Goal: Check status: Check status

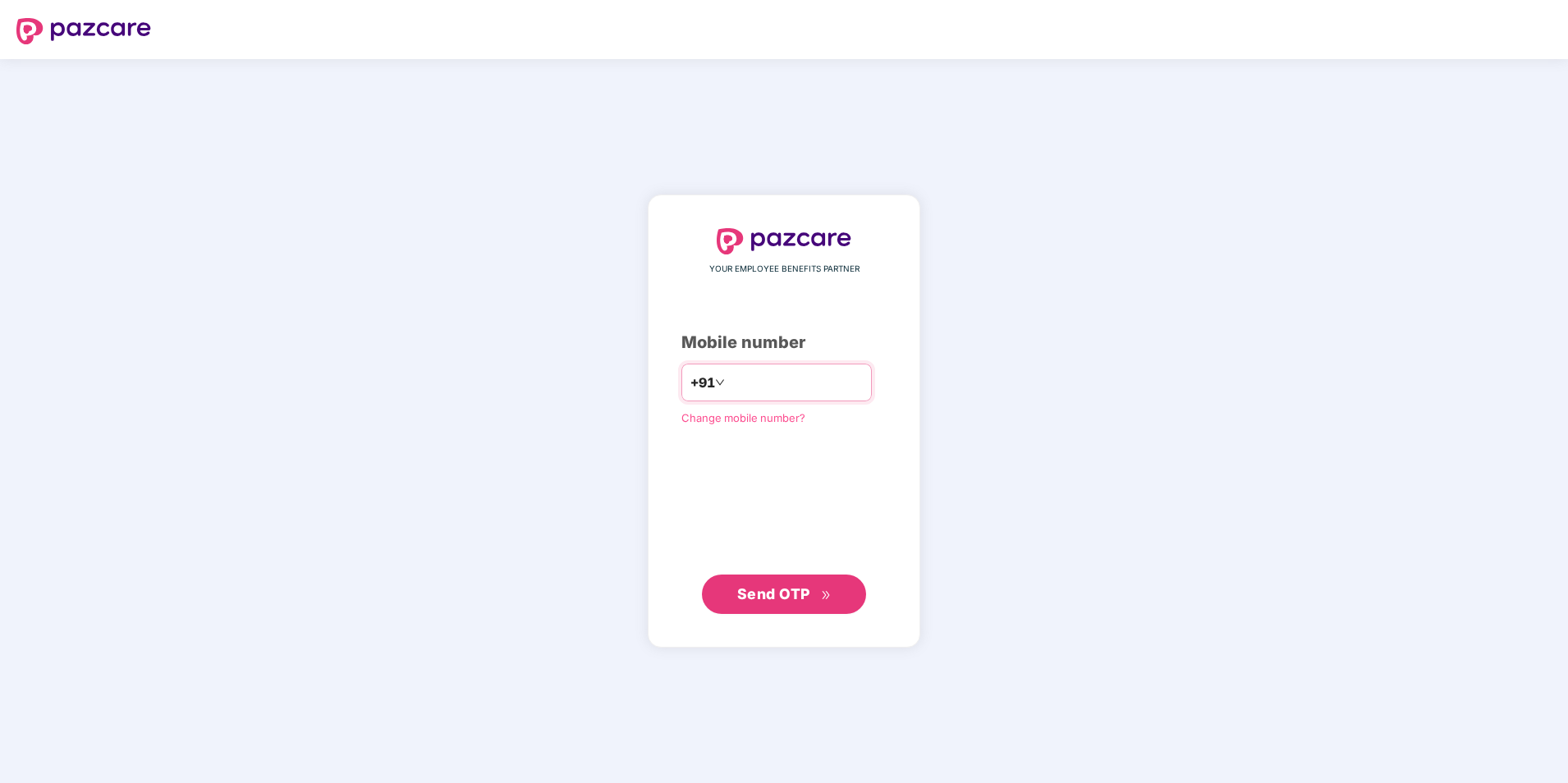
click at [764, 376] on input "number" at bounding box center [795, 383] width 134 height 26
click at [728, 384] on input "**********" at bounding box center [795, 383] width 134 height 26
type input "**********"
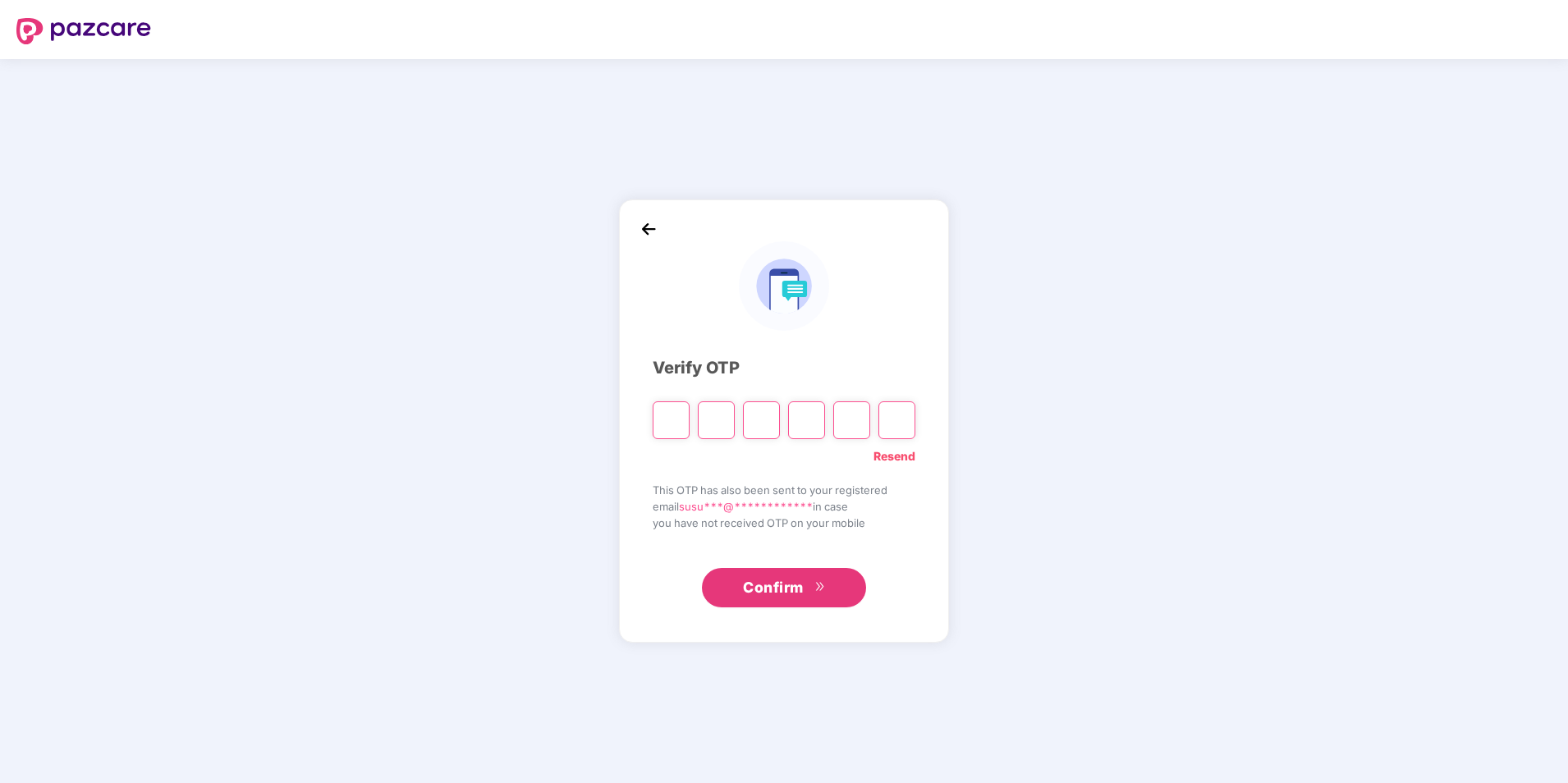
type input "*"
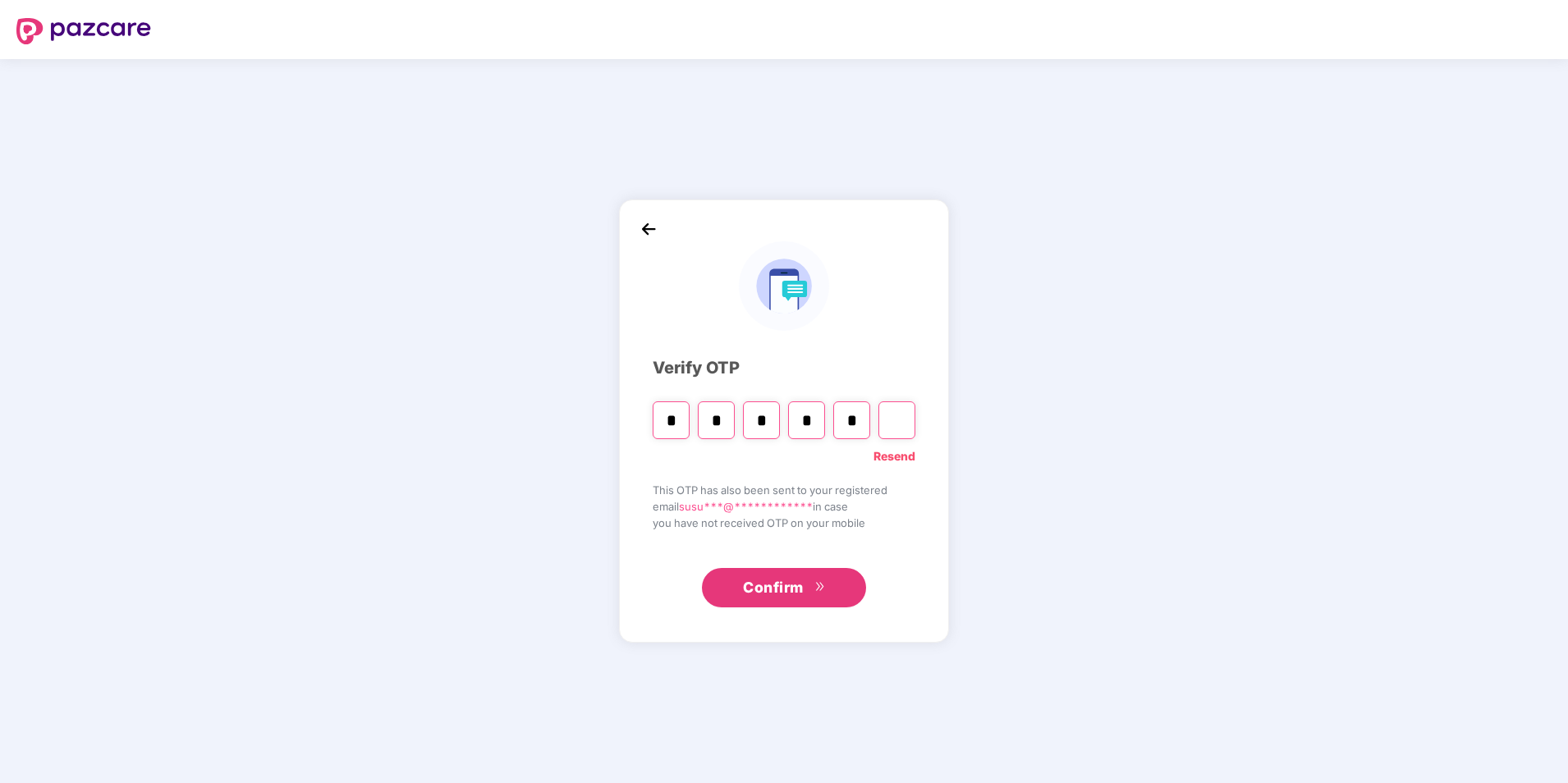
type input "*"
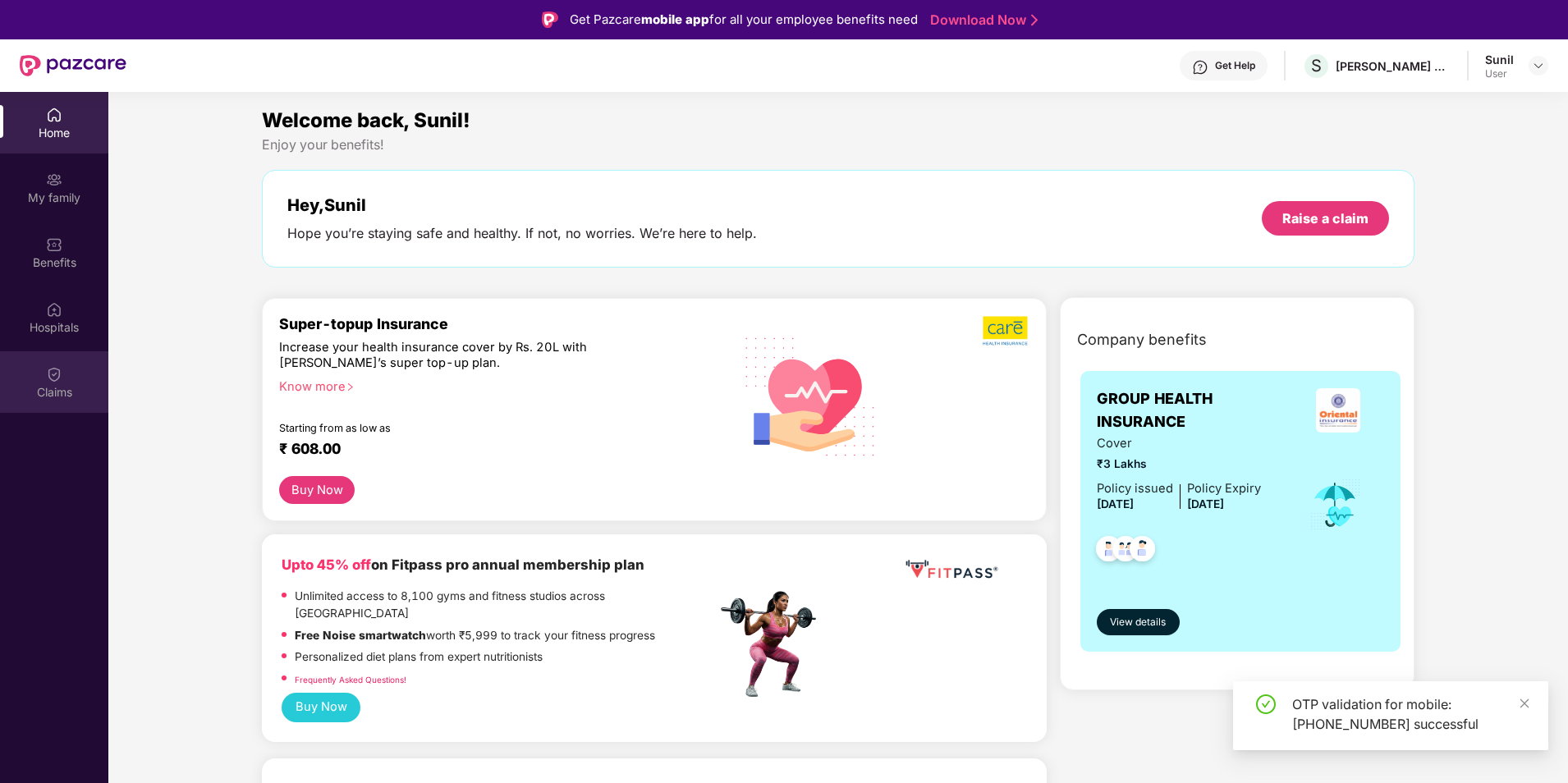
click at [60, 380] on img at bounding box center [54, 374] width 16 height 16
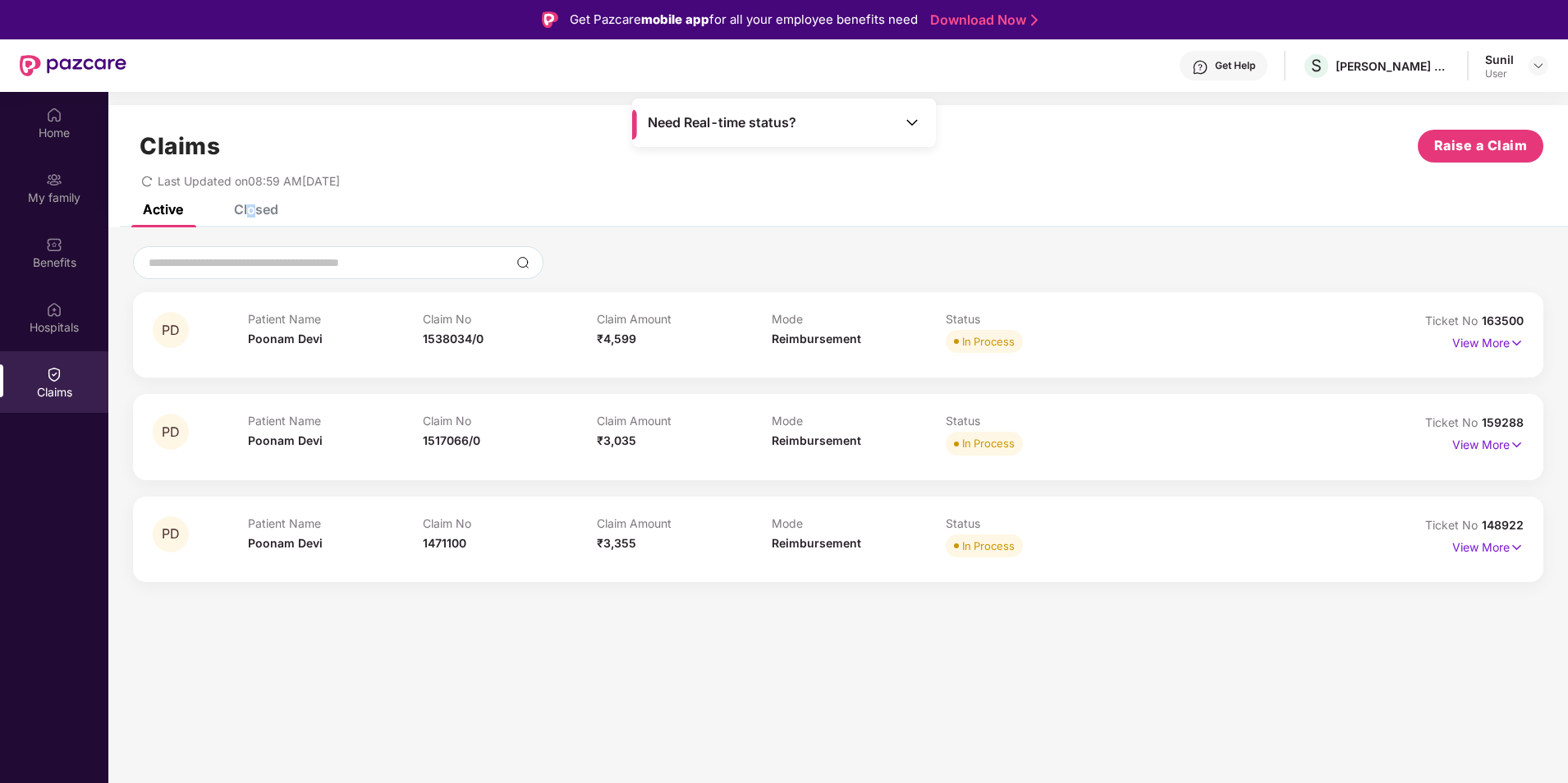
click at [253, 211] on div "Closed" at bounding box center [255, 209] width 44 height 16
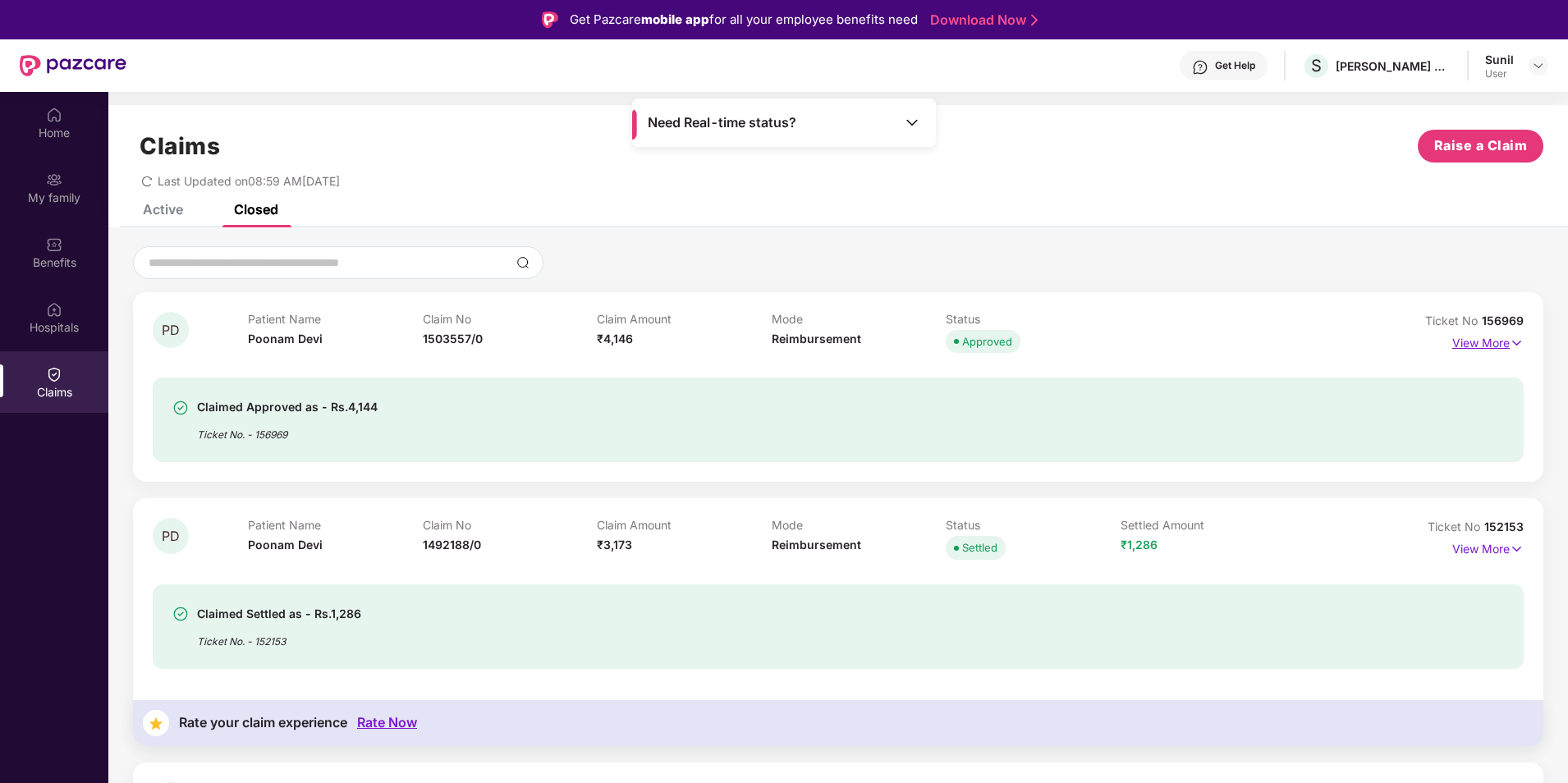
click at [1483, 339] on p "View More" at bounding box center [1489, 340] width 72 height 22
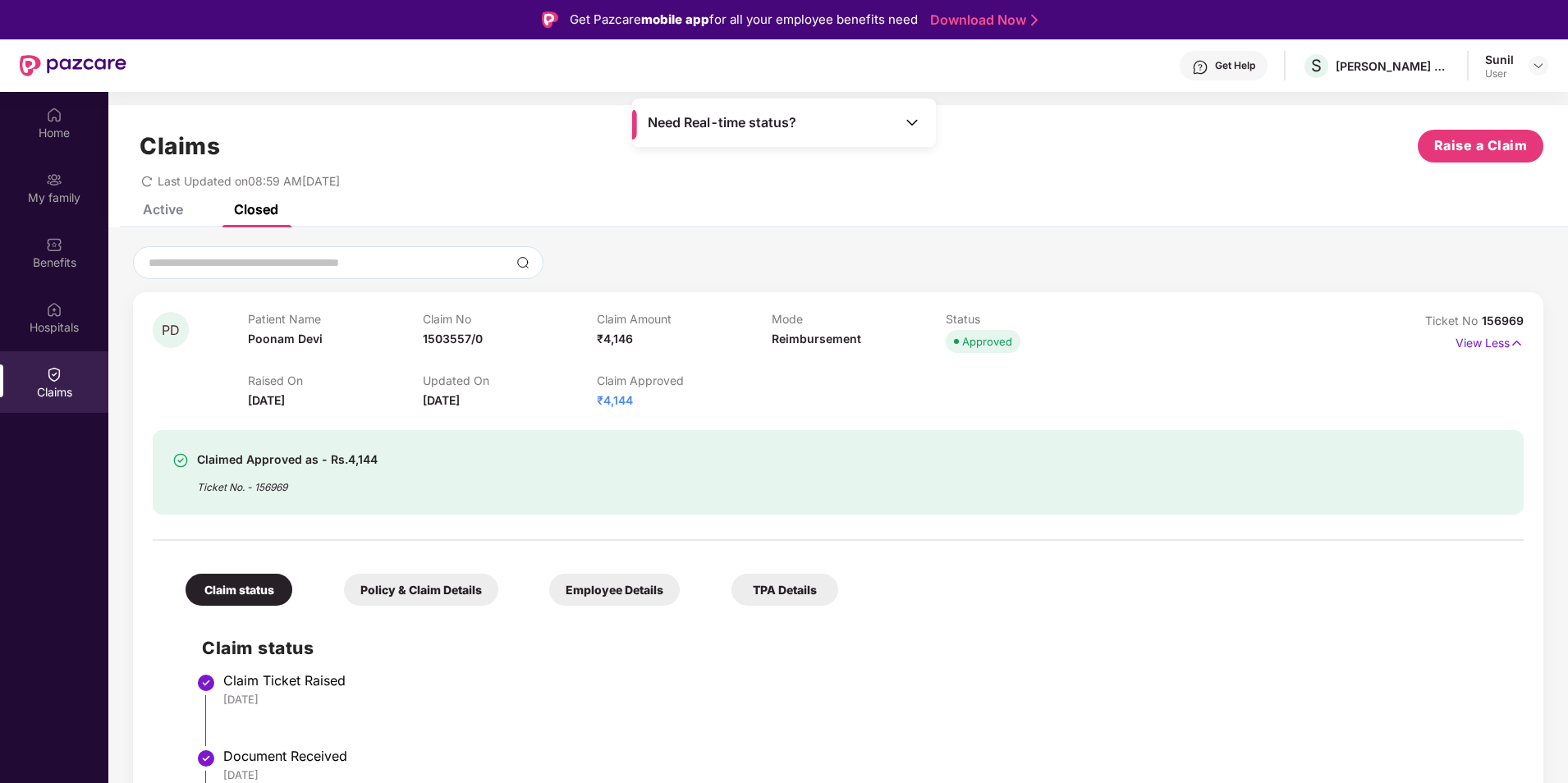
click at [152, 205] on div "Active" at bounding box center [163, 209] width 41 height 16
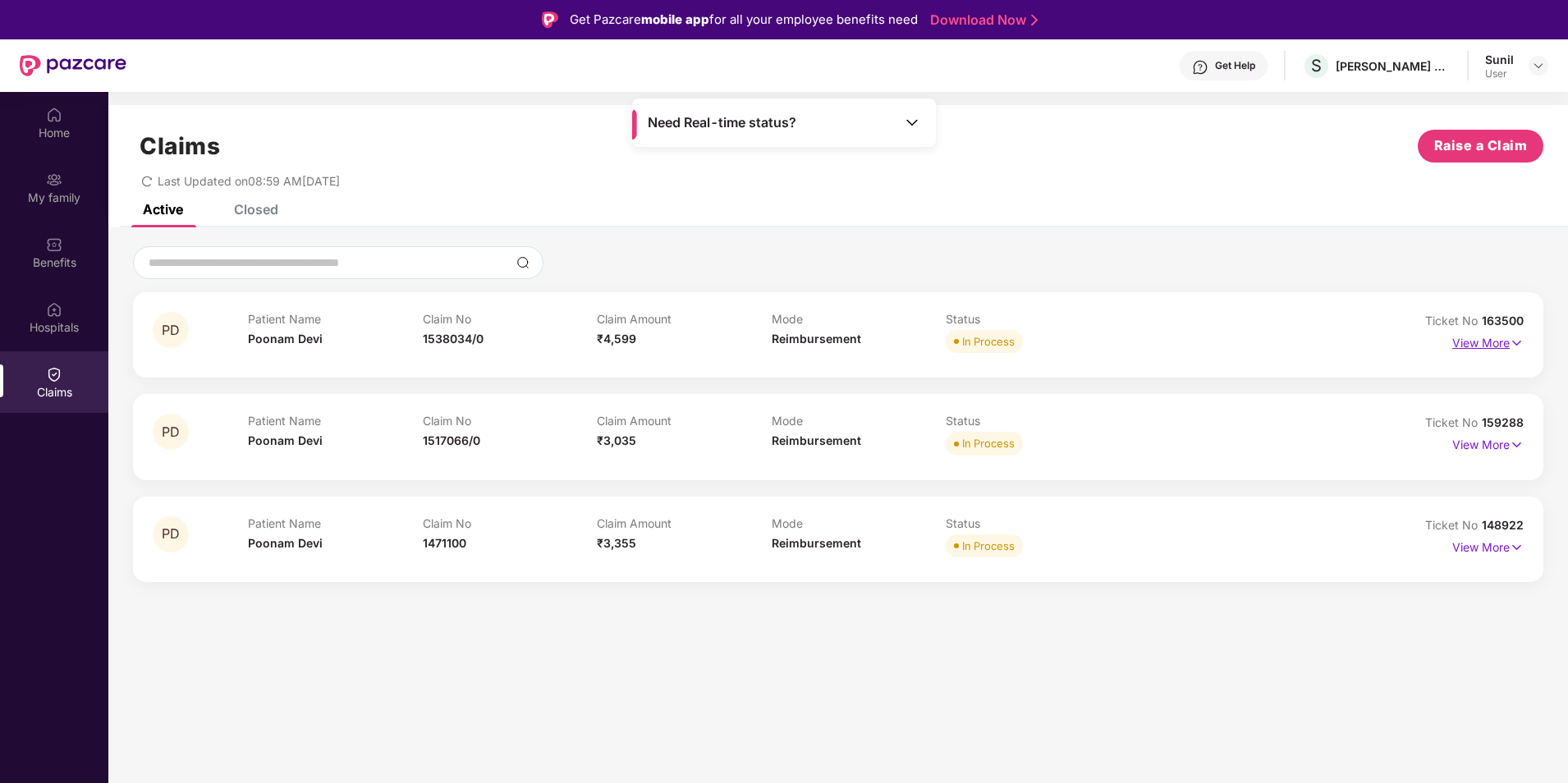
click at [1464, 337] on p "View More" at bounding box center [1489, 340] width 72 height 22
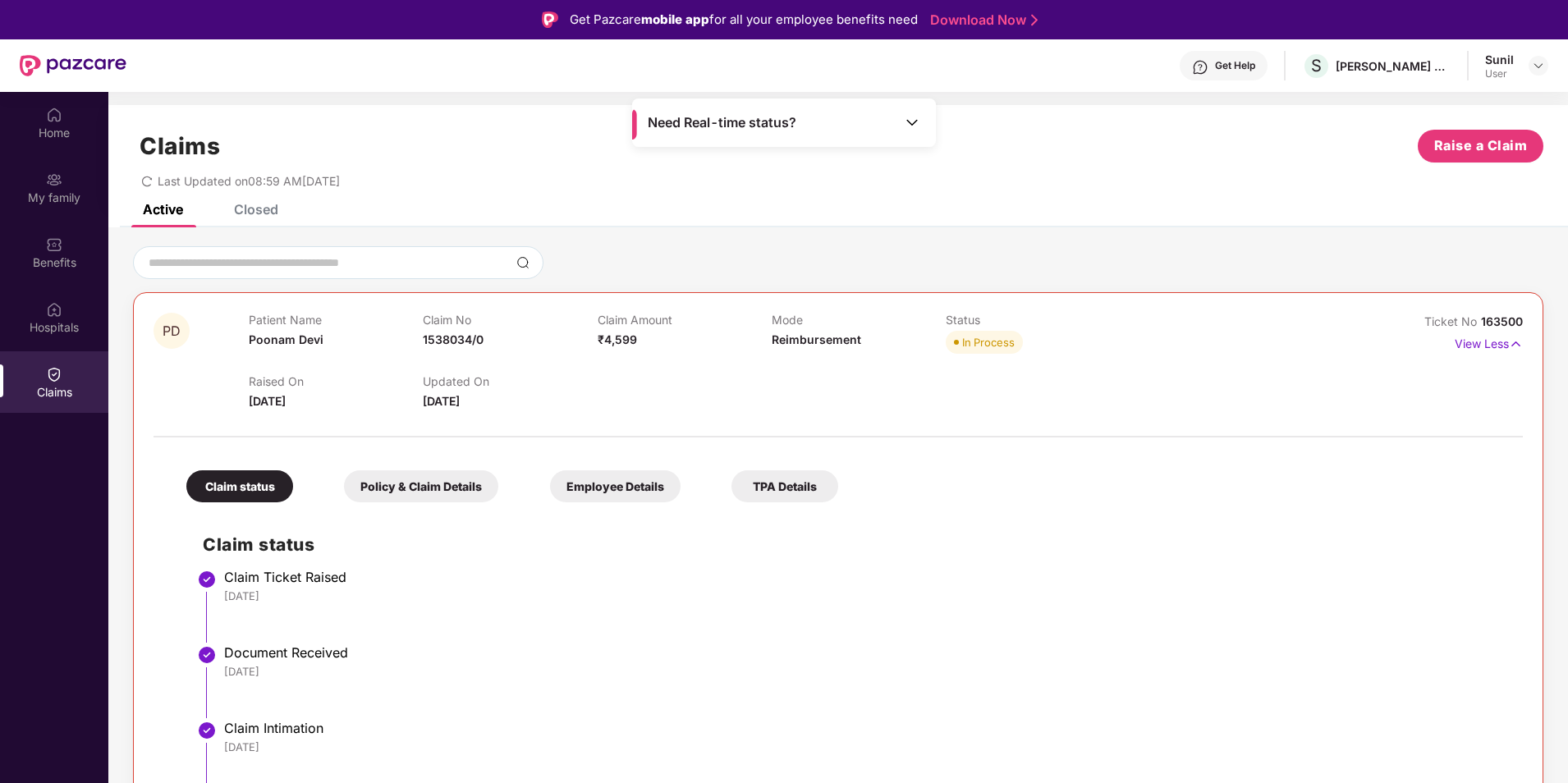
click at [252, 208] on div "Closed" at bounding box center [255, 209] width 44 height 16
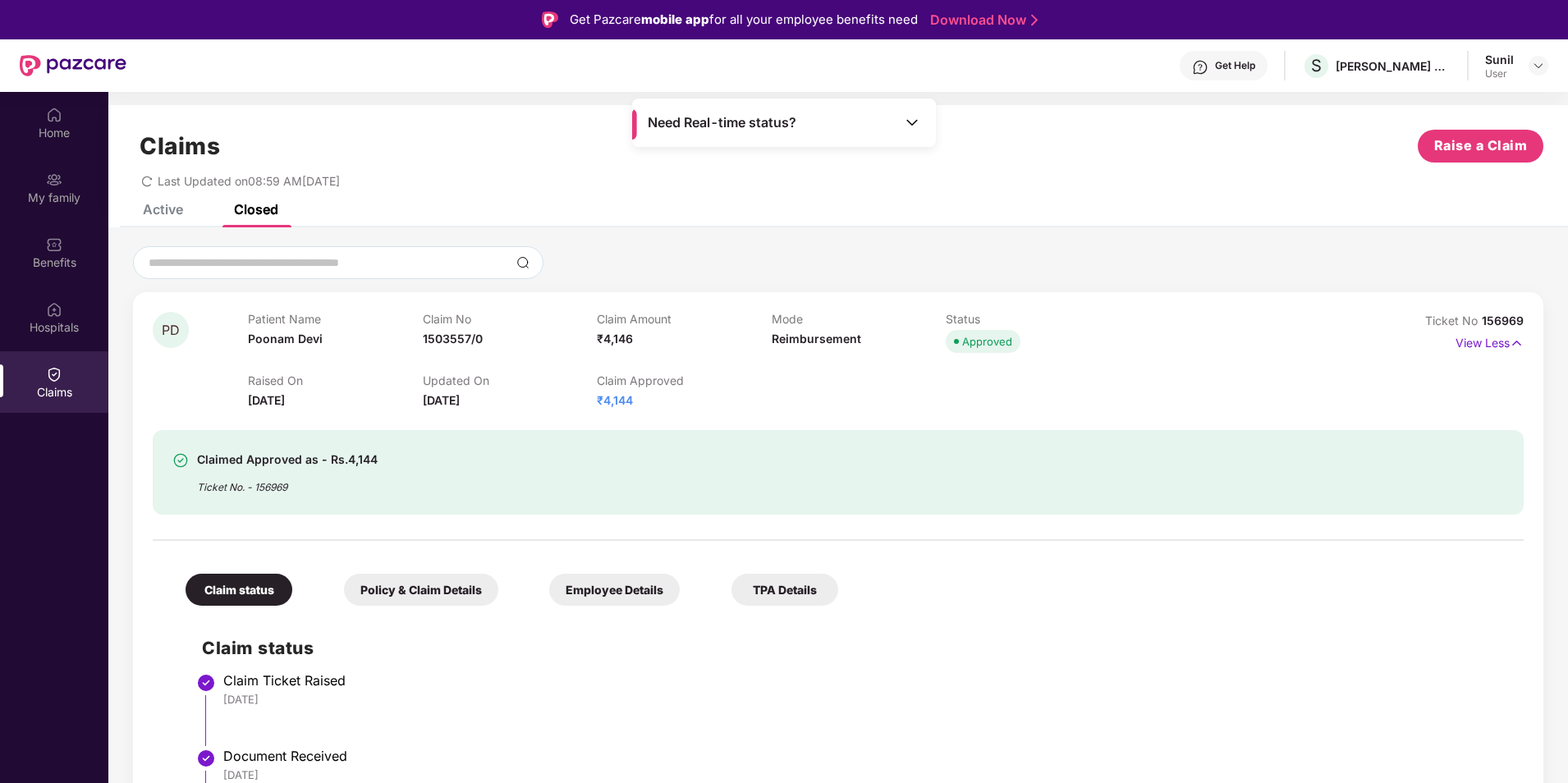
click at [187, 213] on div "Active Closed" at bounding box center [198, 209] width 160 height 36
click at [175, 214] on div "Active" at bounding box center [163, 209] width 41 height 16
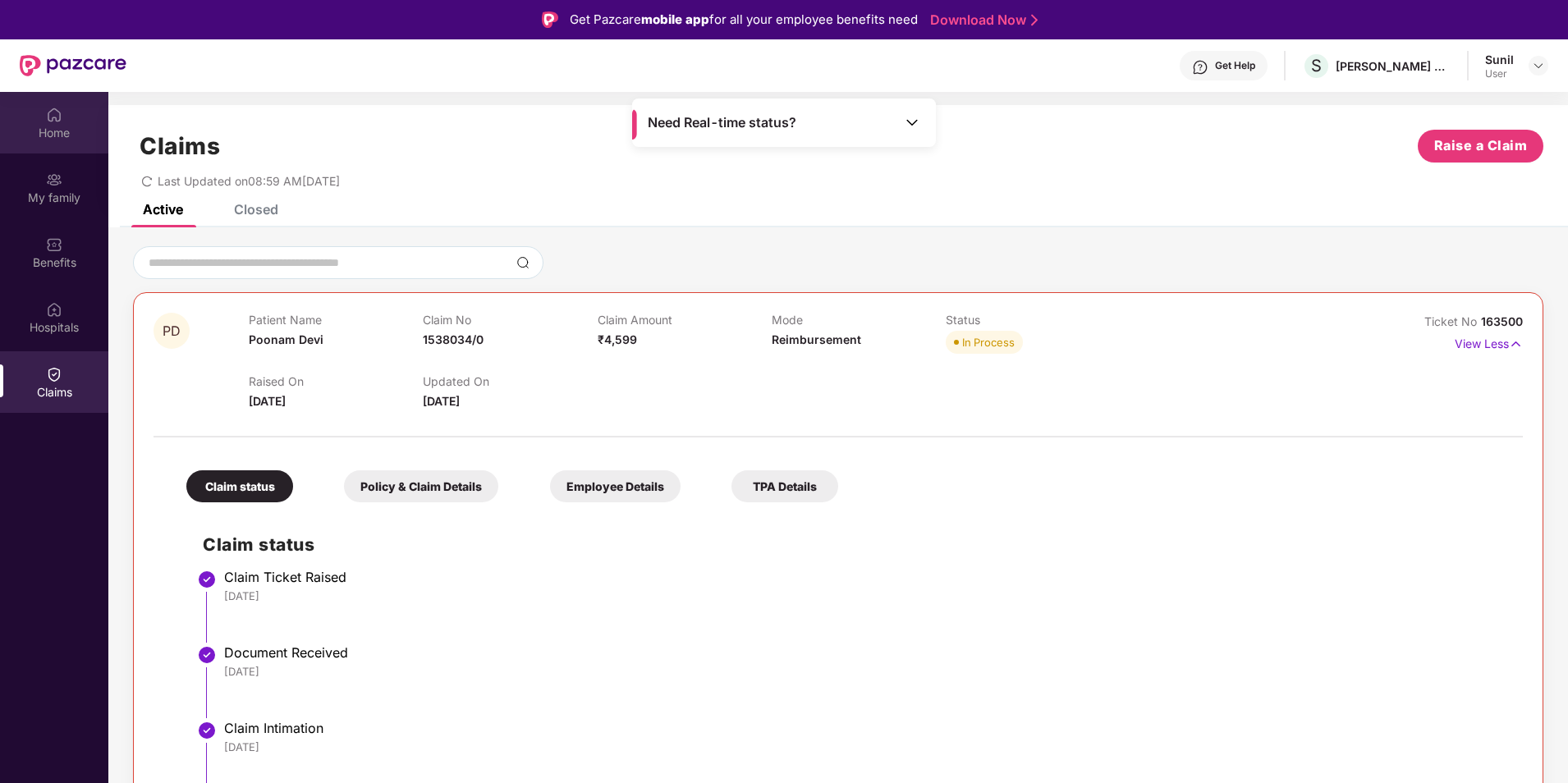
click at [73, 117] on div "Home" at bounding box center [54, 122] width 109 height 61
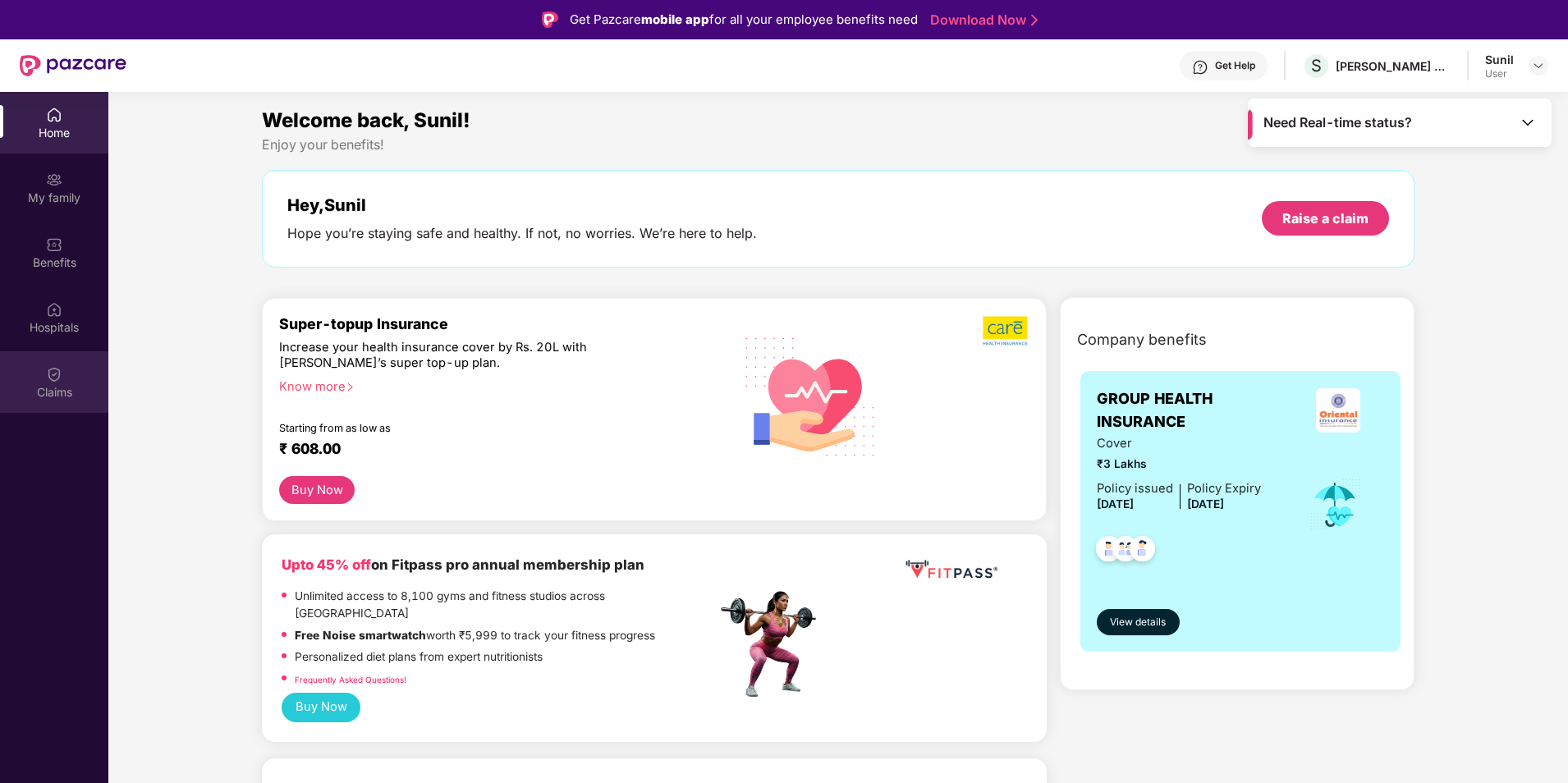
click at [55, 376] on img at bounding box center [54, 374] width 16 height 16
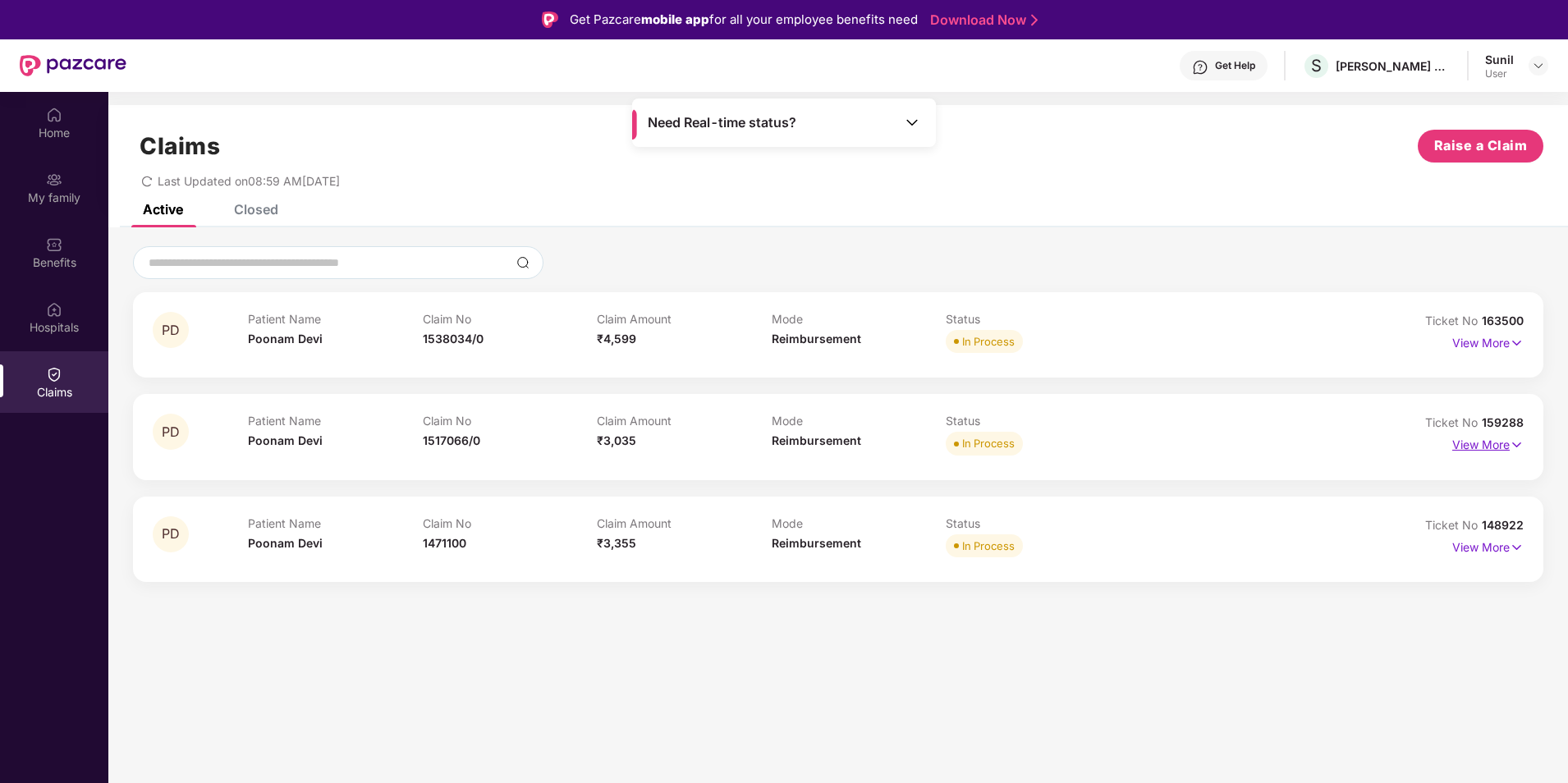
click at [1524, 438] on img at bounding box center [1517, 444] width 14 height 18
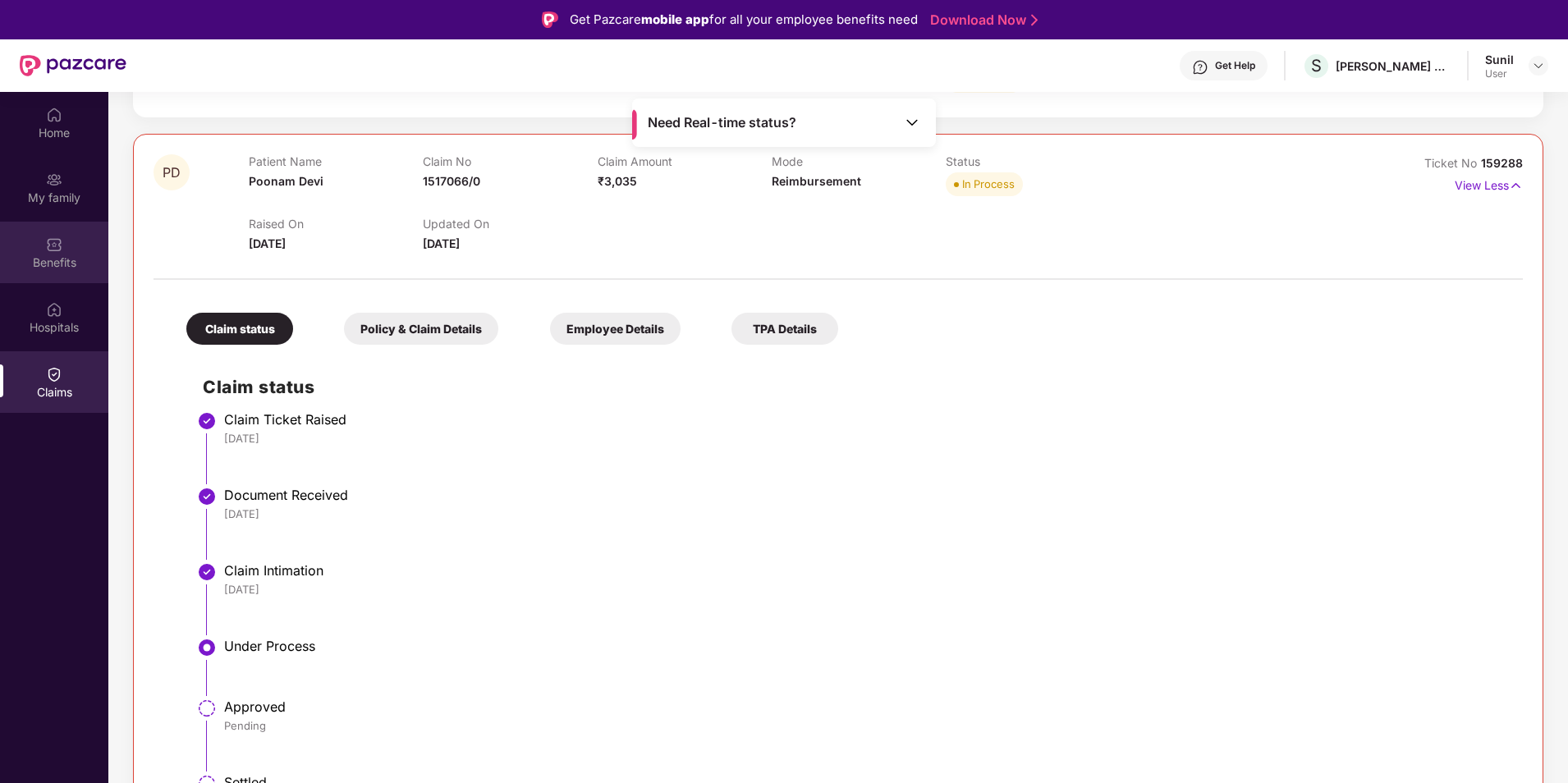
scroll to position [15, 0]
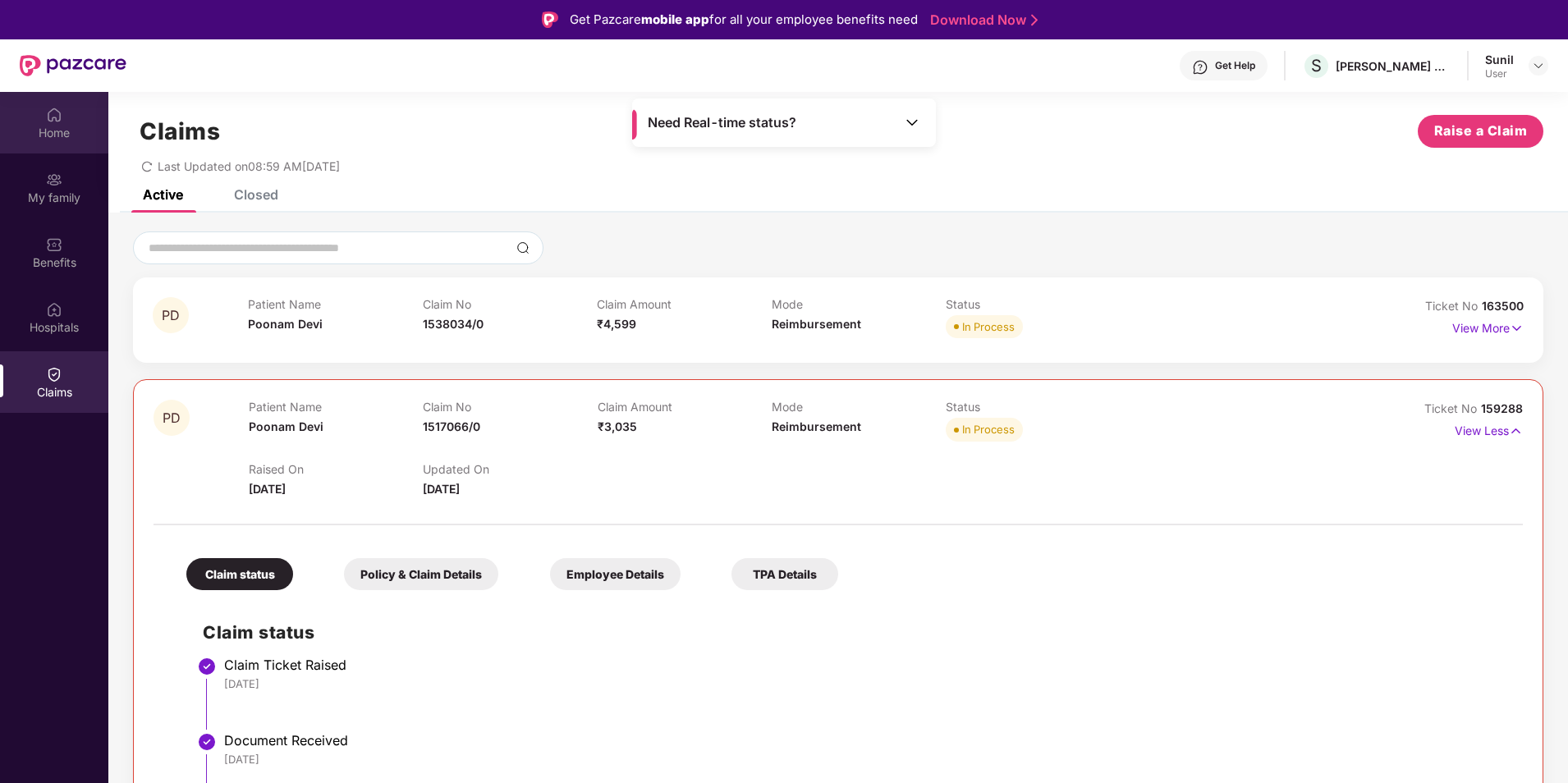
click at [58, 128] on div "Home" at bounding box center [54, 132] width 109 height 16
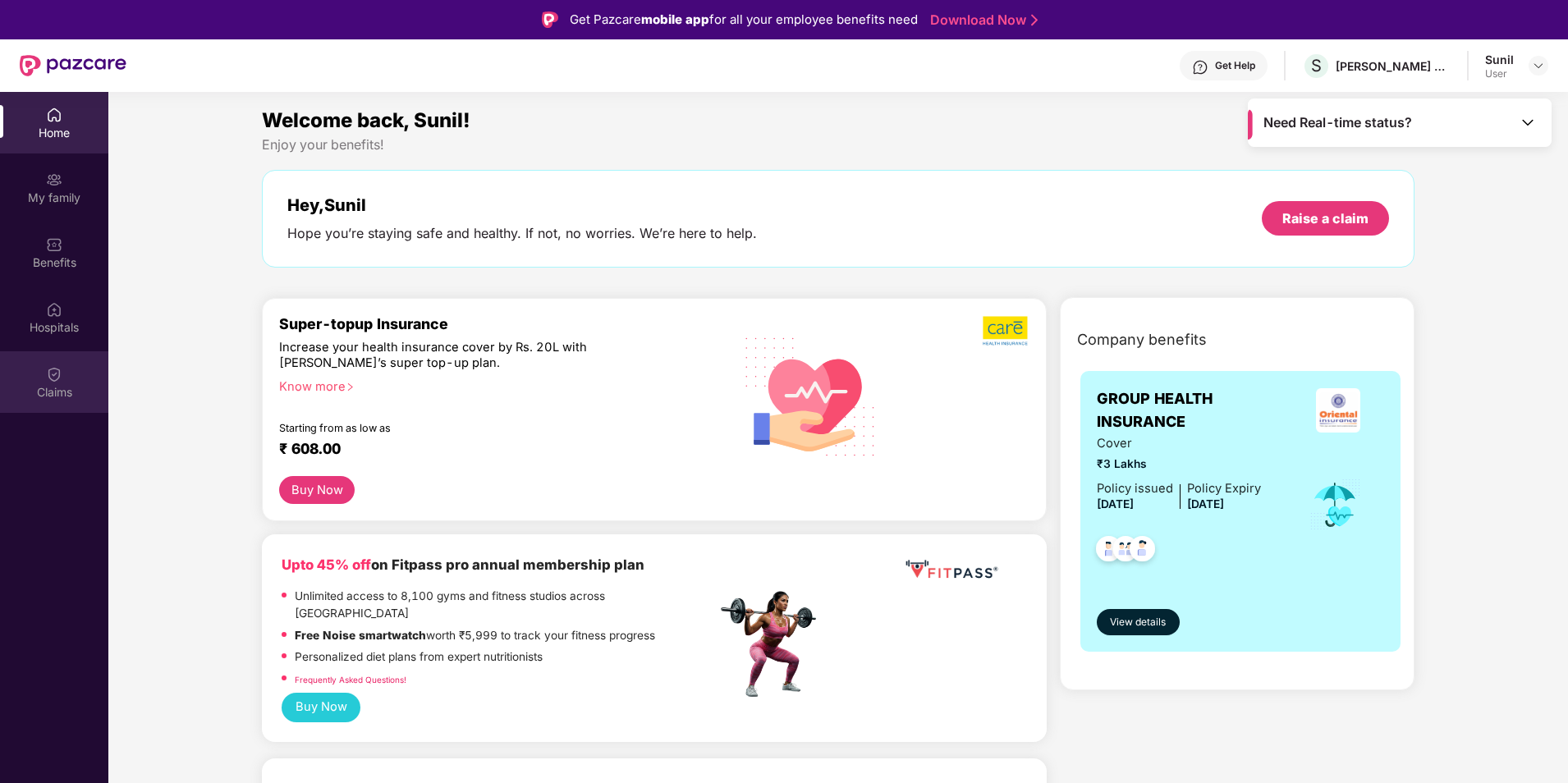
click at [68, 379] on div "Claims" at bounding box center [54, 382] width 109 height 61
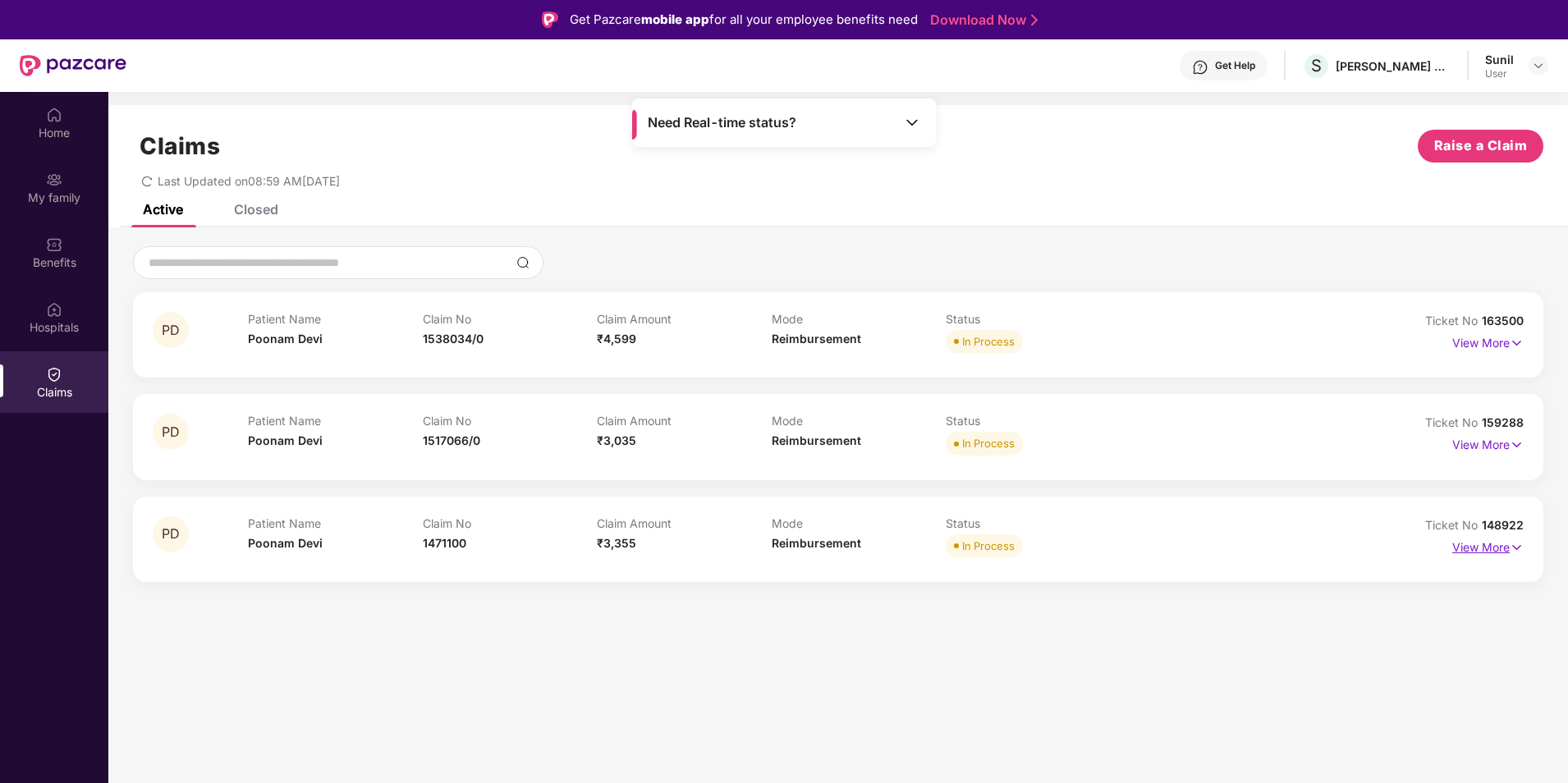
click at [1486, 544] on p "View More" at bounding box center [1489, 545] width 72 height 22
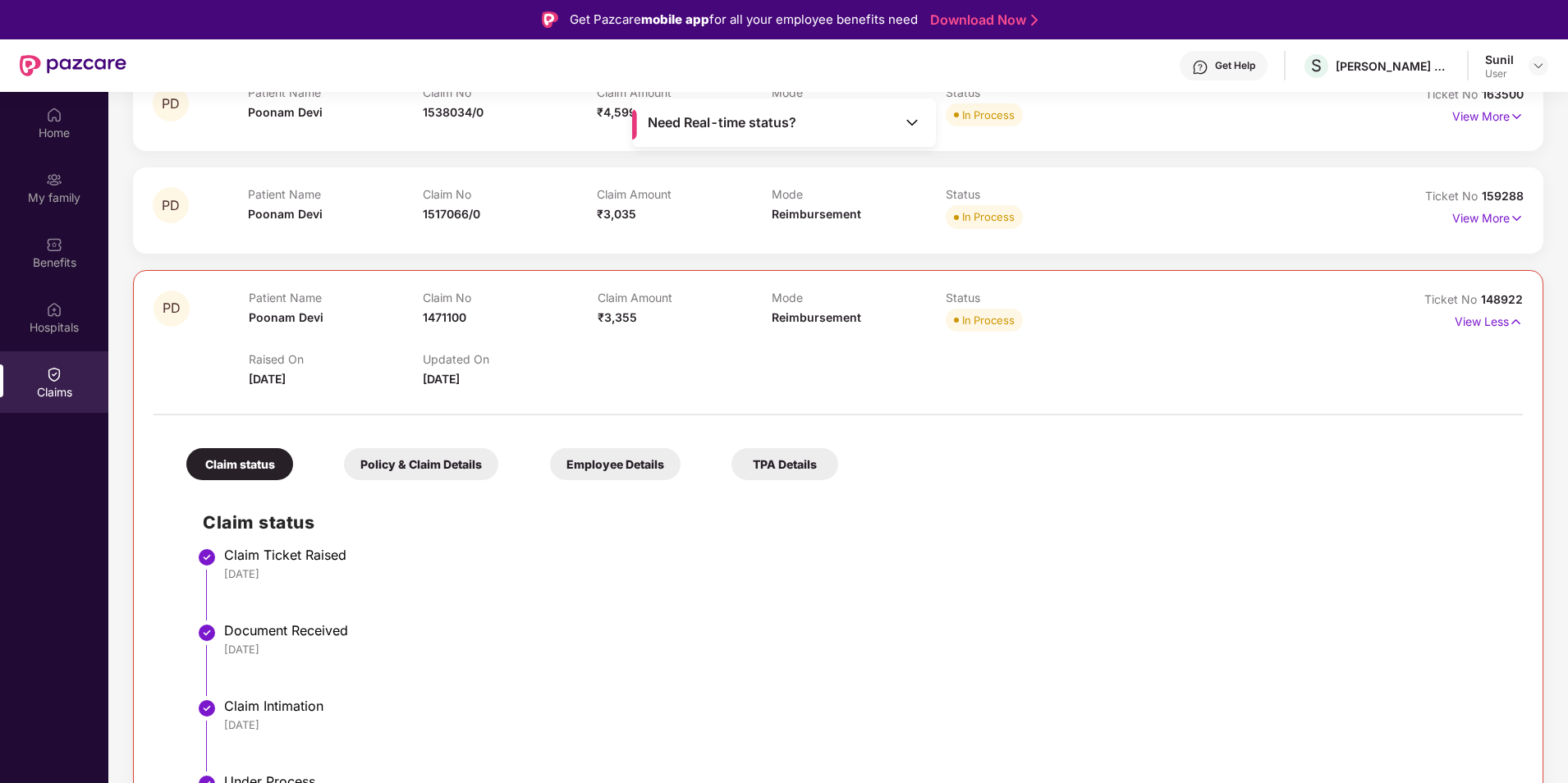
scroll to position [2, 0]
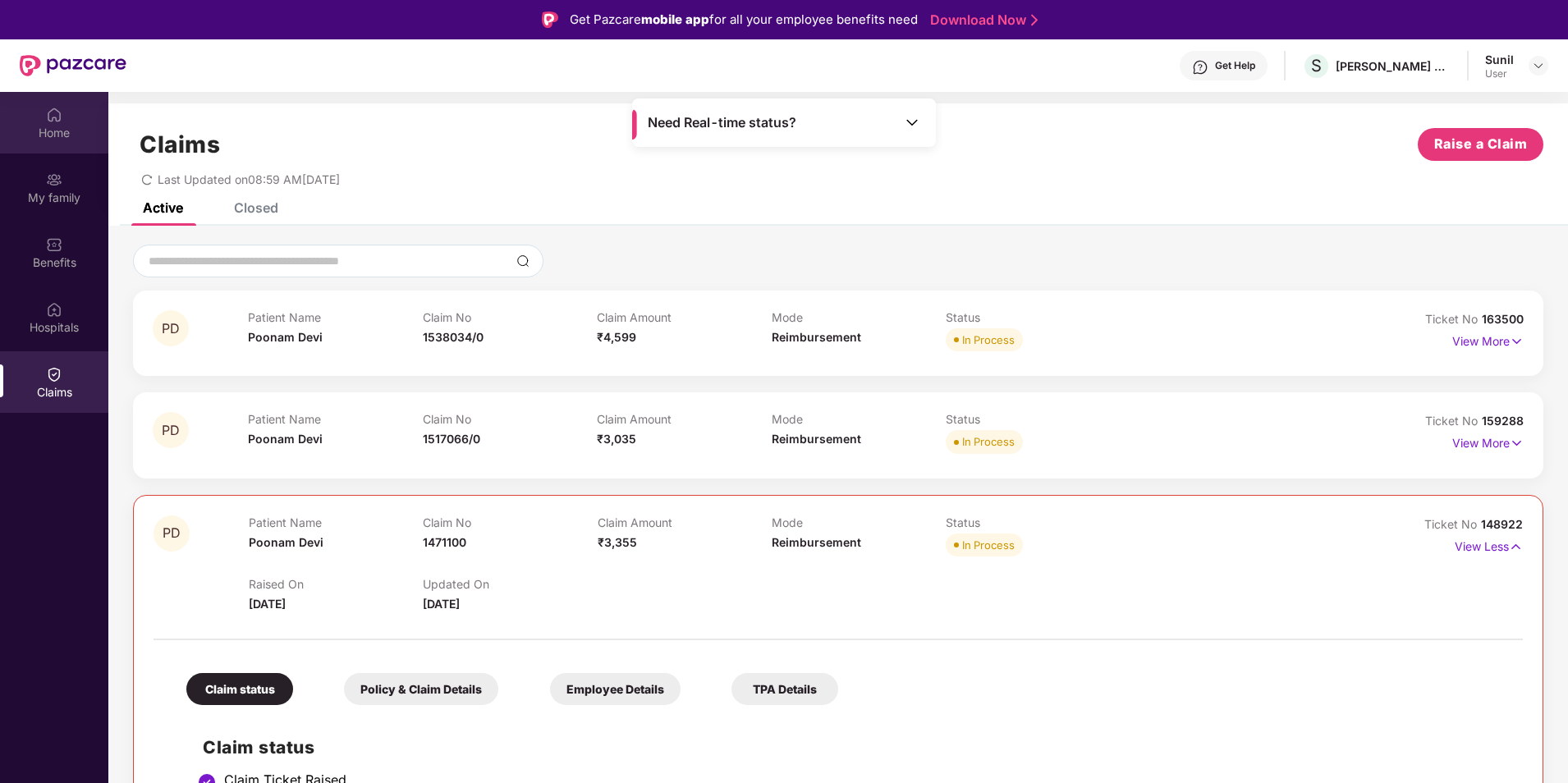
click at [36, 117] on div "Home" at bounding box center [54, 122] width 109 height 61
